Goal: Feedback & Contribution: Submit feedback/report problem

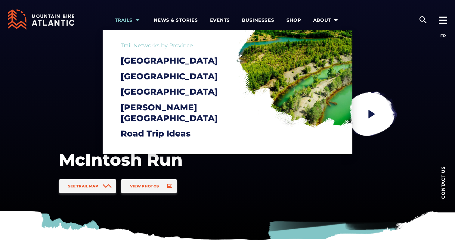
click at [137, 17] on icon "arrow dropdown" at bounding box center [137, 20] width 8 height 8
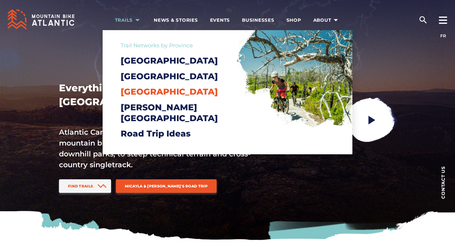
click at [154, 97] on span "[GEOGRAPHIC_DATA]" at bounding box center [169, 91] width 97 height 10
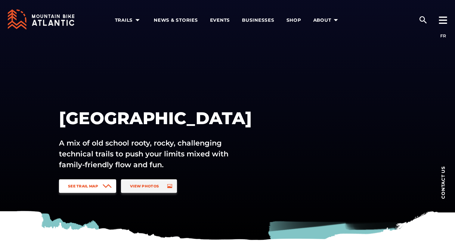
click at [77, 184] on span "See Trail Map" at bounding box center [83, 186] width 30 height 5
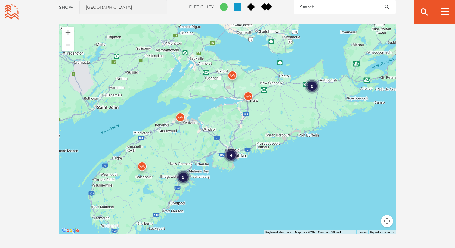
scroll to position [531, 0]
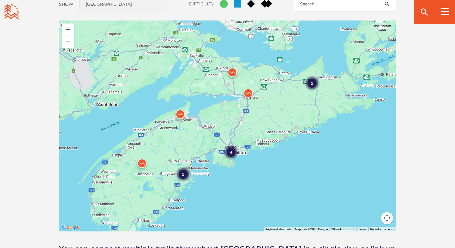
click at [249, 171] on div "4 2 2" at bounding box center [227, 125] width 337 height 211
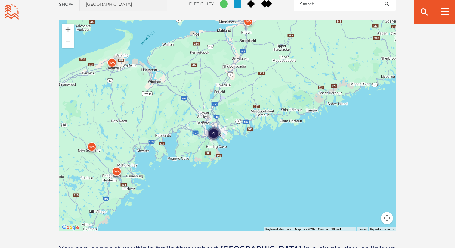
click at [251, 144] on div "4" at bounding box center [227, 125] width 337 height 211
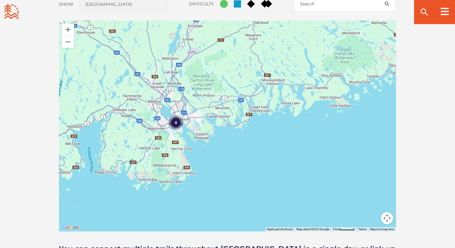
click at [176, 122] on div "4" at bounding box center [175, 122] width 15 height 15
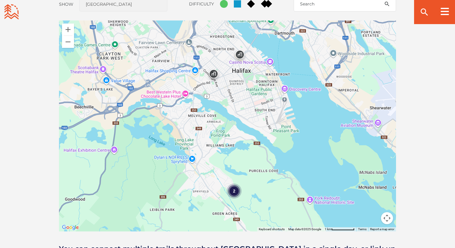
click at [241, 52] on img at bounding box center [240, 56] width 18 height 18
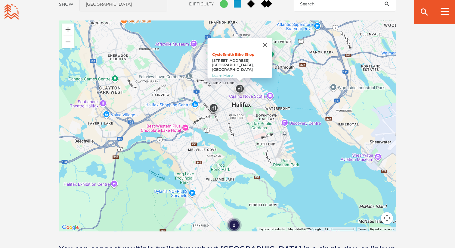
click at [233, 223] on div "2" at bounding box center [234, 224] width 15 height 15
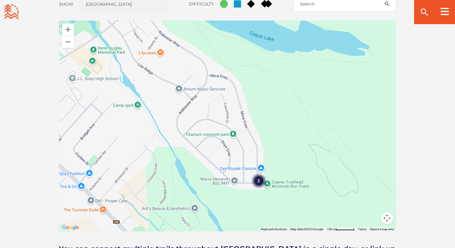
click at [257, 180] on div "2" at bounding box center [258, 180] width 15 height 15
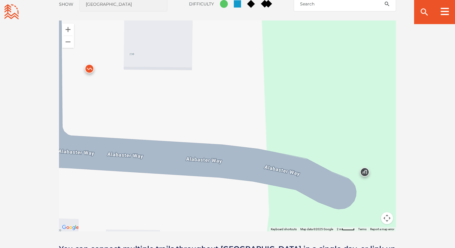
click at [365, 174] on img at bounding box center [365, 173] width 18 height 18
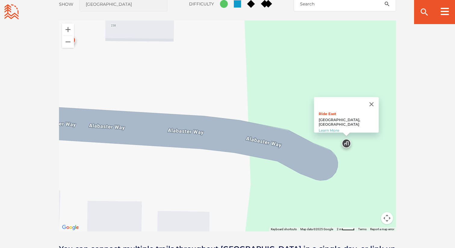
drag, startPoint x: 272, startPoint y: 187, endPoint x: 254, endPoint y: 127, distance: 62.8
click at [254, 127] on div "Ride East Halifax, Nova Scotia Learn More" at bounding box center [227, 125] width 337 height 211
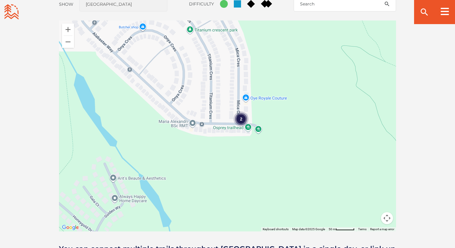
click at [254, 126] on img at bounding box center [258, 121] width 18 height 18
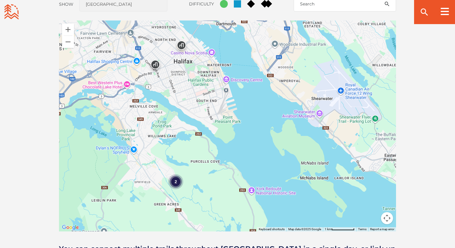
drag, startPoint x: 297, startPoint y: 106, endPoint x: 219, endPoint y: 162, distance: 95.8
click at [219, 162] on div "To navigate, press the arrow keys. 2" at bounding box center [227, 125] width 337 height 211
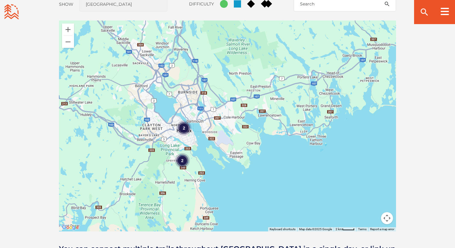
drag, startPoint x: 297, startPoint y: 79, endPoint x: 195, endPoint y: 155, distance: 127.4
click at [195, 155] on div "To navigate, press the arrow keys. 2 2" at bounding box center [227, 125] width 337 height 211
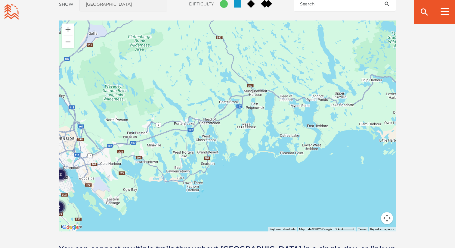
drag, startPoint x: 312, startPoint y: 133, endPoint x: 225, endPoint y: 144, distance: 88.0
click at [225, 144] on div "To navigate, press the arrow keys. 2 2" at bounding box center [227, 125] width 337 height 211
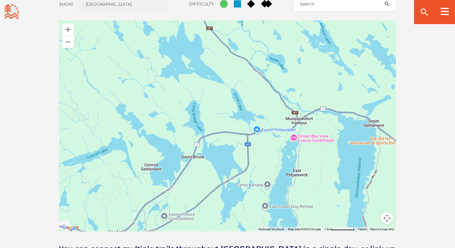
drag, startPoint x: 262, startPoint y: 57, endPoint x: 260, endPoint y: 102, distance: 44.9
click at [260, 102] on div "To navigate, press the arrow keys." at bounding box center [227, 125] width 337 height 211
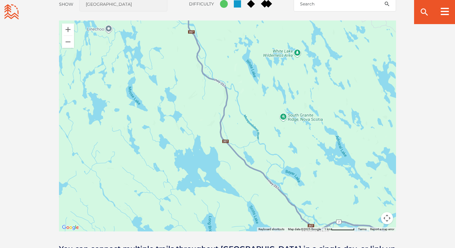
drag, startPoint x: 237, startPoint y: 73, endPoint x: 252, endPoint y: 185, distance: 113.4
click at [253, 185] on div "To navigate, press the arrow keys." at bounding box center [227, 125] width 337 height 211
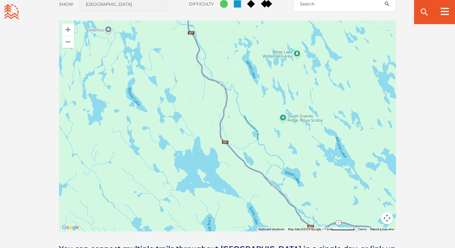
click at [298, 54] on div "To navigate, press the arrow keys." at bounding box center [227, 125] width 337 height 211
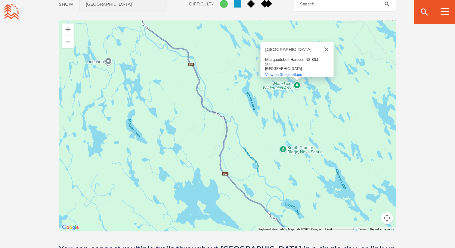
drag, startPoint x: 266, startPoint y: 44, endPoint x: 283, endPoint y: 50, distance: 17.9
click at [283, 50] on div "White Lake Wilderness Area" at bounding box center [292, 49] width 54 height 5
click at [283, 72] on span "View on Google Maps" at bounding box center [283, 74] width 37 height 5
click at [10, 67] on div "Our Trails & Communities: Our Trail Networks & Communities: Open Community Filt…" at bounding box center [227, 99] width 455 height 368
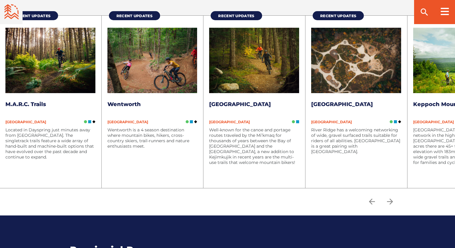
scroll to position [805, 0]
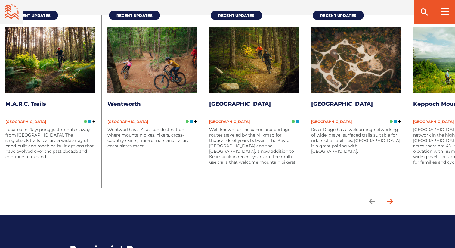
click at [391, 201] on icon "arrow forward" at bounding box center [390, 201] width 6 height 6
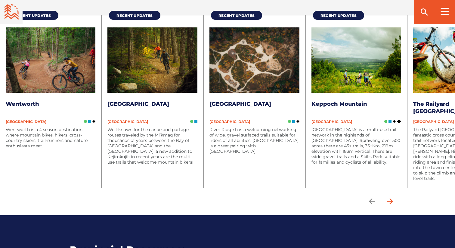
click at [391, 201] on icon "arrow forward" at bounding box center [390, 201] width 6 height 6
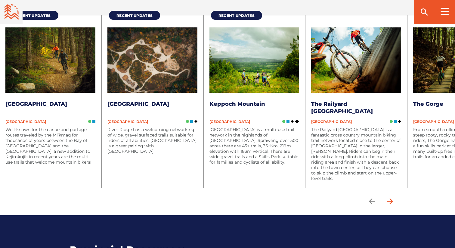
click at [391, 201] on icon "arrow forward" at bounding box center [390, 201] width 9 height 9
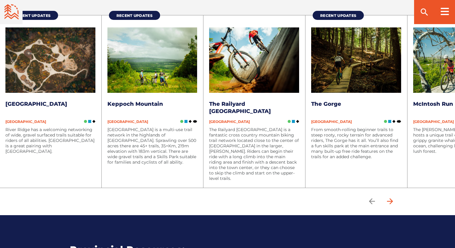
click at [392, 197] on icon "arrow forward" at bounding box center [390, 201] width 9 height 9
click at [392, 200] on icon "arrow forward" at bounding box center [390, 201] width 9 height 9
click at [373, 197] on icon "arrow back" at bounding box center [372, 201] width 9 height 9
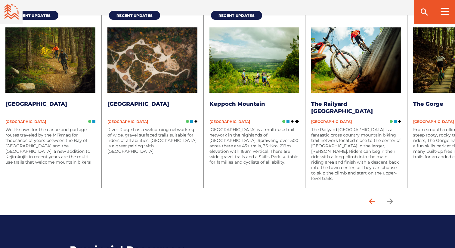
click at [373, 198] on icon "arrow back" at bounding box center [372, 201] width 9 height 9
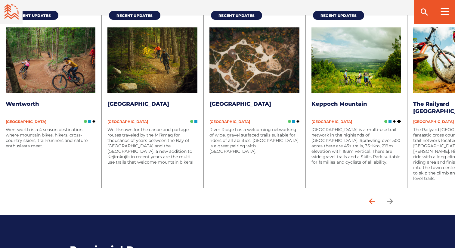
click at [373, 198] on icon "arrow back" at bounding box center [372, 201] width 9 height 9
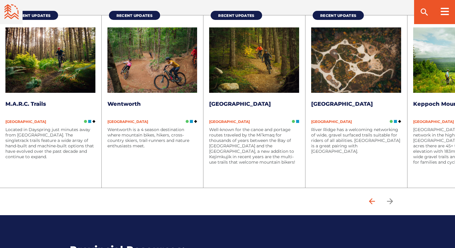
click at [373, 198] on icon "arrow back" at bounding box center [372, 201] width 9 height 9
click at [21, 134] on p "Located in Dayspring just minutes away from Bridgewater. The singletrack trails…" at bounding box center [50, 143] width 90 height 33
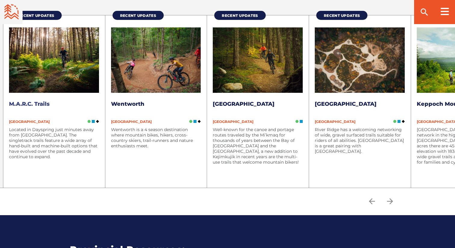
drag, startPoint x: 17, startPoint y: 134, endPoint x: 35, endPoint y: 134, distance: 18.1
click at [35, 134] on p "Located in Dayspring just minutes away from Bridgewater. The singletrack trails…" at bounding box center [54, 143] width 90 height 33
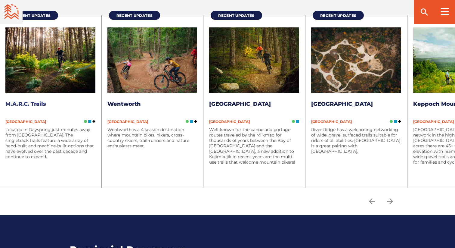
click at [27, 104] on link "M.A.R.C. Trails" at bounding box center [25, 104] width 41 height 7
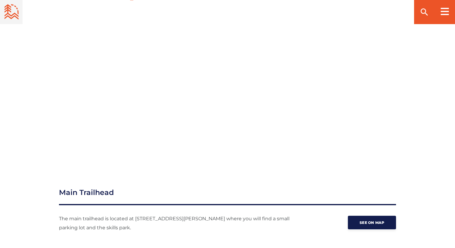
scroll to position [685, 0]
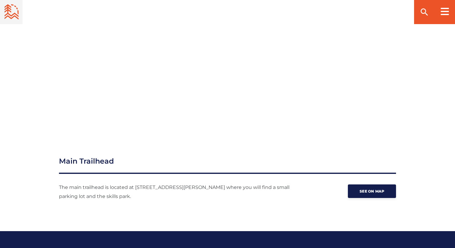
click at [40, 76] on div at bounding box center [228, 55] width 422 height 152
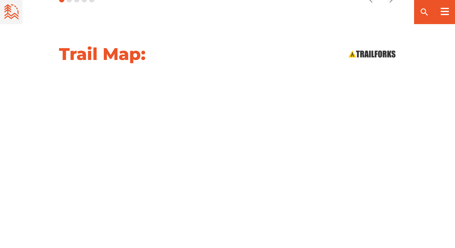
scroll to position [577, 0]
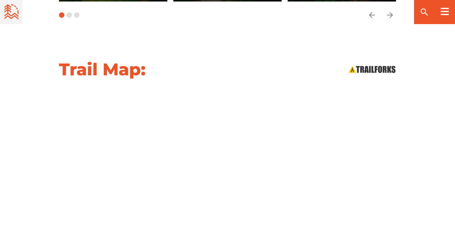
scroll to position [632, 0]
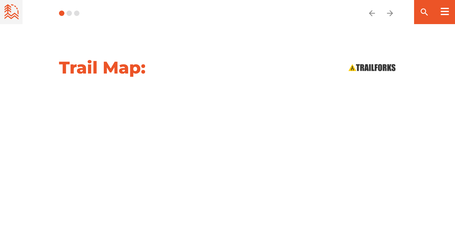
click at [14, 174] on div "Trail Map:" at bounding box center [227, 148] width 455 height 183
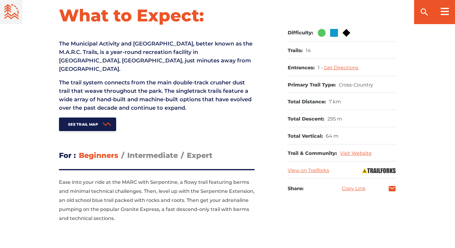
scroll to position [0, 0]
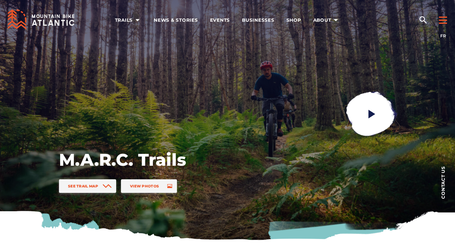
click at [442, 18] on icon at bounding box center [443, 20] width 8 height 7
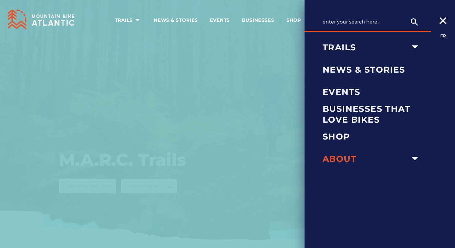
click at [364, 159] on span "About" at bounding box center [366, 158] width 86 height 11
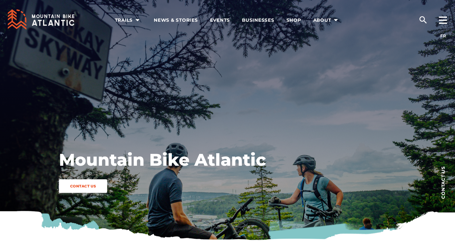
click at [85, 191] on link "Contact Us" at bounding box center [83, 186] width 48 height 14
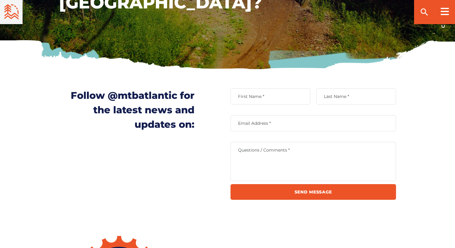
scroll to position [178, 0]
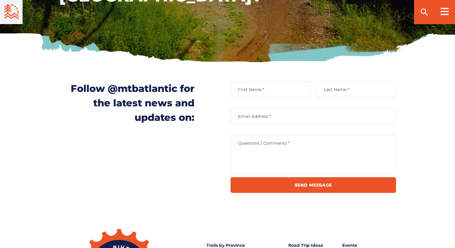
click at [261, 95] on input "First Name *" at bounding box center [271, 89] width 80 height 16
type input "[PERSON_NAME]"
type input "[DOMAIN_NAME][EMAIL_ADDRESS][DOMAIN_NAME]"
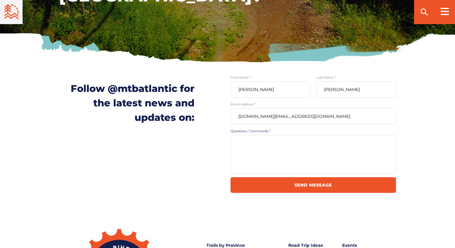
click at [263, 151] on textarea "Questions / Comments *" at bounding box center [314, 154] width 166 height 39
click at [383, 152] on textarea "Hello, I'm often in the [GEOGRAPHIC_DATA] / [GEOGRAPHIC_DATA] area for surfing" at bounding box center [314, 154] width 166 height 39
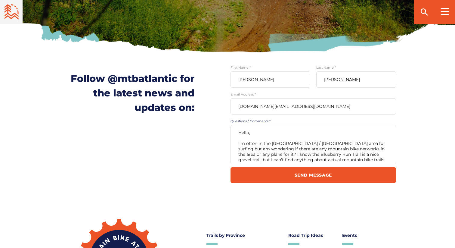
scroll to position [4, 0]
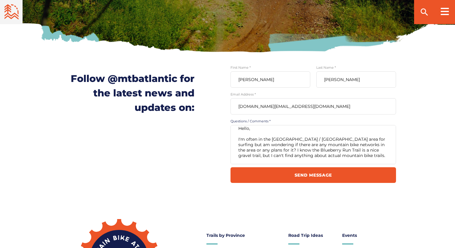
click at [370, 148] on textarea "Hello, I'm often in the [GEOGRAPHIC_DATA] / [GEOGRAPHIC_DATA] area for surfing …" at bounding box center [314, 144] width 166 height 39
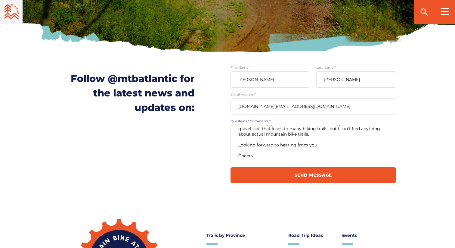
scroll to position [35, 0]
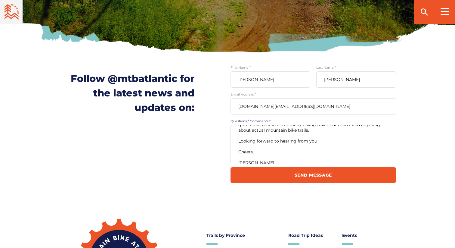
click at [276, 129] on textarea "Hello, I'm often in the [GEOGRAPHIC_DATA] / [GEOGRAPHIC_DATA] area for surfing …" at bounding box center [314, 144] width 166 height 39
click at [314, 142] on textarea "Hello, I'm often in the [GEOGRAPHIC_DATA] / [GEOGRAPHIC_DATA] area for surfing …" at bounding box center [314, 144] width 166 height 39
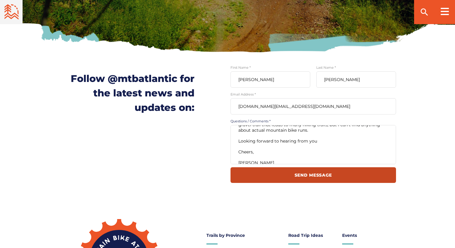
type textarea "Hello, I'm often in the [GEOGRAPHIC_DATA] / [GEOGRAPHIC_DATA] area for surfing …"
click at [315, 174] on input "Send Message" at bounding box center [314, 175] width 166 height 16
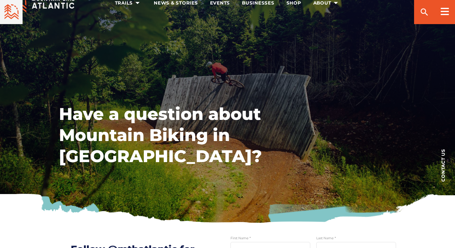
scroll to position [0, 0]
